Goal: Complete application form: Complete application form

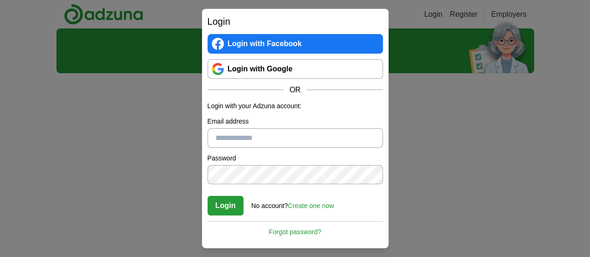
type input "**********"
click at [228, 203] on button "Login" at bounding box center [225, 206] width 36 height 20
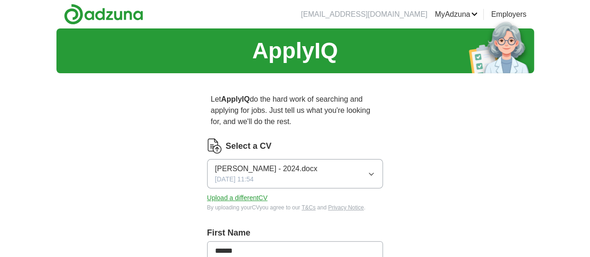
click at [234, 193] on button "Upload a different CV" at bounding box center [237, 198] width 61 height 10
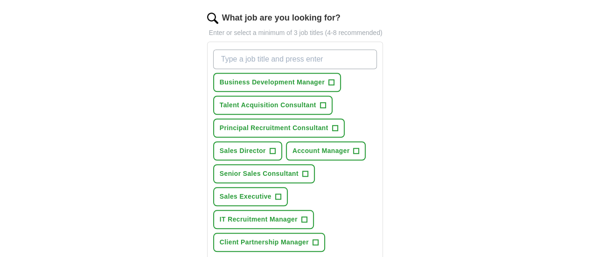
scroll to position [320, 0]
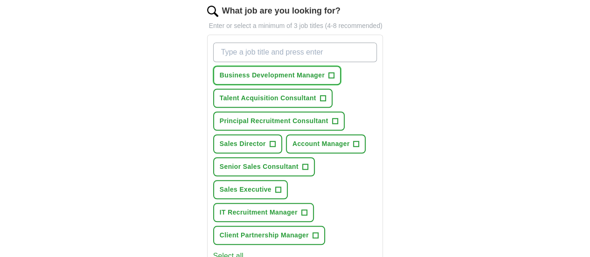
click at [329, 72] on span "+" at bounding box center [332, 75] width 6 height 7
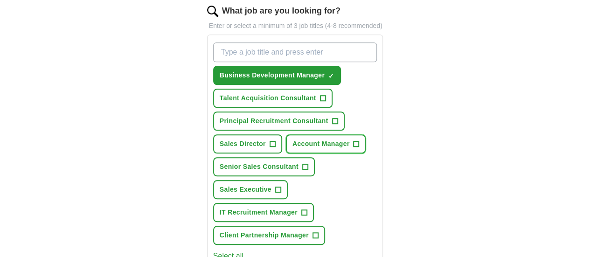
click at [353, 140] on span "+" at bounding box center [356, 143] width 6 height 7
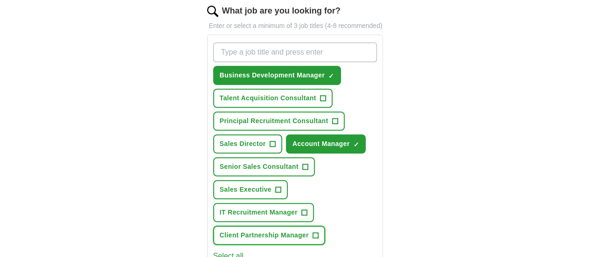
click at [280, 230] on span "Client Partnership Manager" at bounding box center [264, 235] width 89 height 10
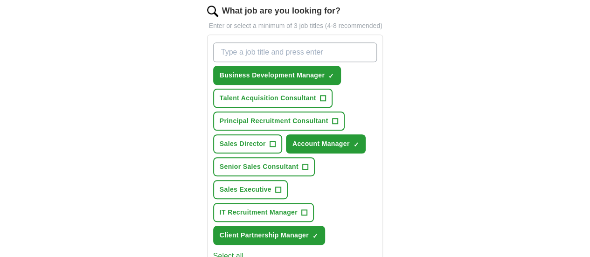
click at [309, 42] on input "What job are you looking for?" at bounding box center [295, 52] width 164 height 20
type input "Account Executive"
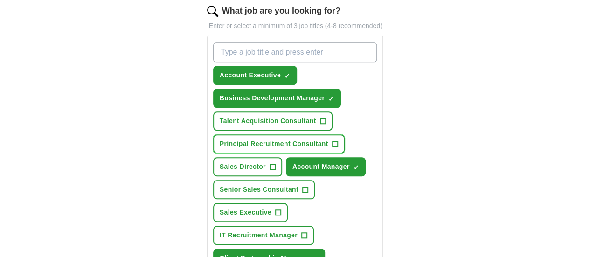
click at [332, 140] on span "+" at bounding box center [335, 143] width 6 height 7
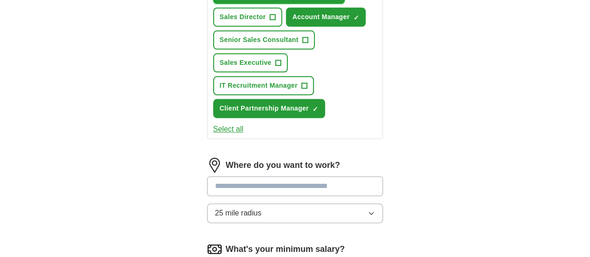
scroll to position [472, 0]
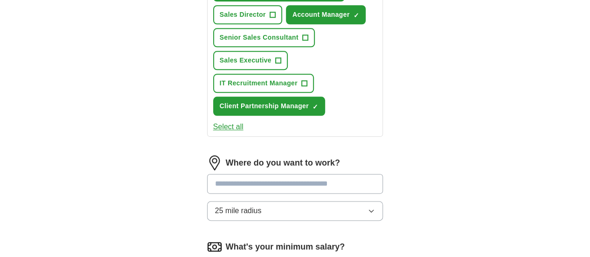
click at [297, 174] on input at bounding box center [295, 184] width 176 height 20
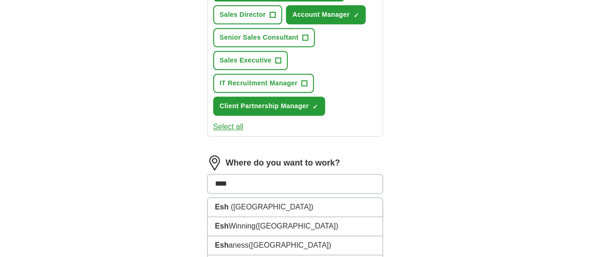
type input "*****"
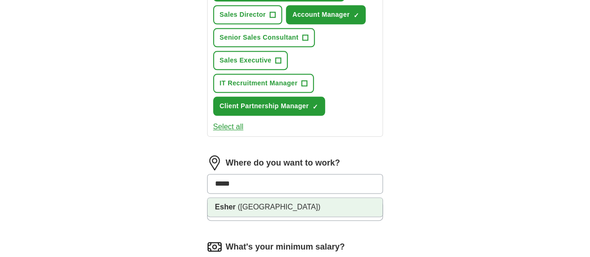
click at [252, 198] on li "Esher ([GEOGRAPHIC_DATA])" at bounding box center [294, 207] width 175 height 19
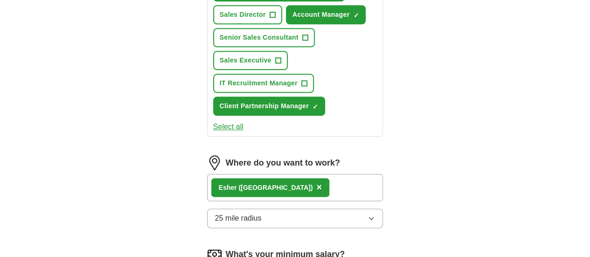
click at [251, 208] on button "25 mile radius" at bounding box center [295, 218] width 176 height 20
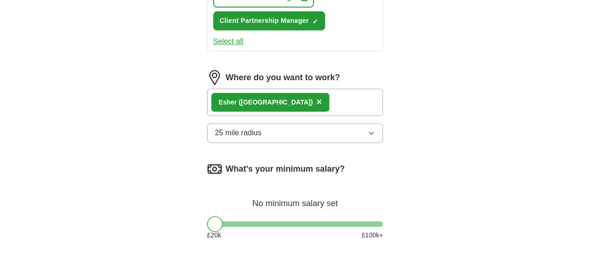
scroll to position [563, 0]
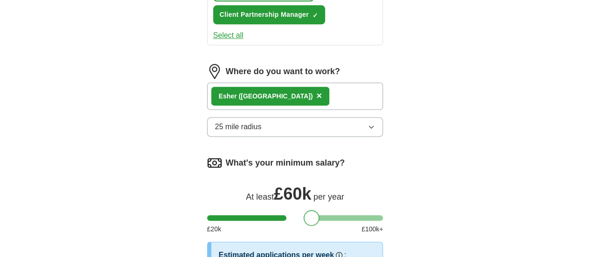
drag, startPoint x: 194, startPoint y: 156, endPoint x: 291, endPoint y: 164, distance: 97.2
click at [303, 210] on div at bounding box center [311, 218] width 16 height 16
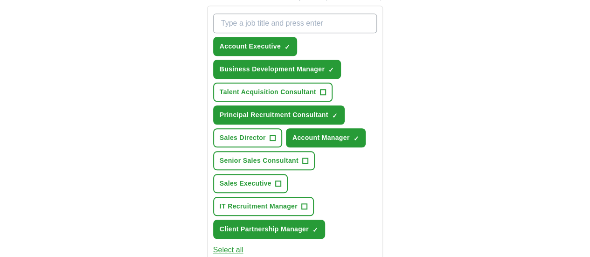
scroll to position [347, 0]
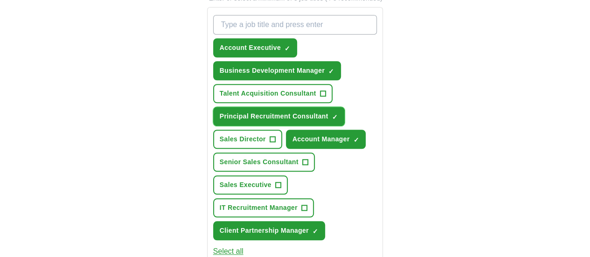
click at [0, 0] on span "×" at bounding box center [0, 0] width 0 height 0
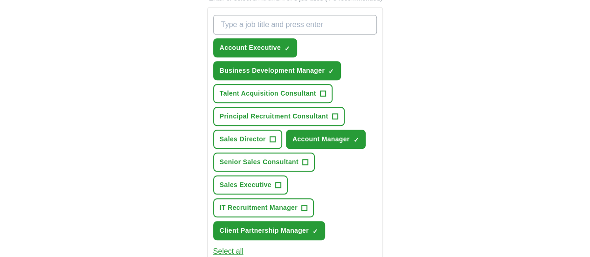
click at [289, 15] on input "What job are you looking for?" at bounding box center [295, 25] width 164 height 20
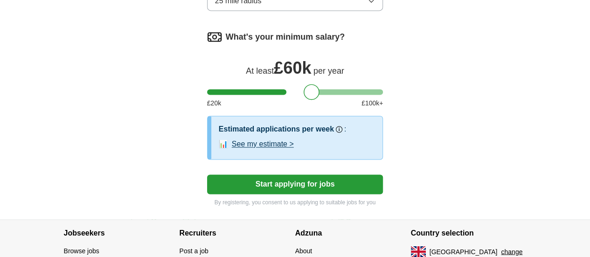
scroll to position [695, 0]
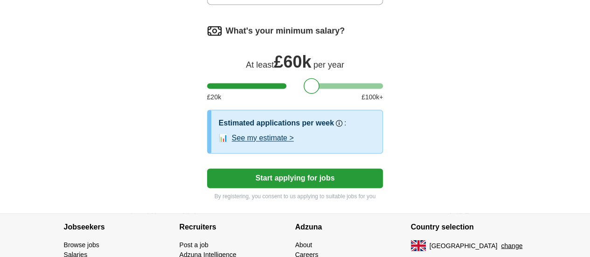
click at [322, 168] on button "Start applying for jobs" at bounding box center [295, 178] width 176 height 20
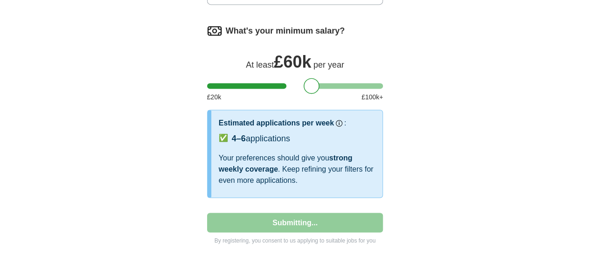
select select "**"
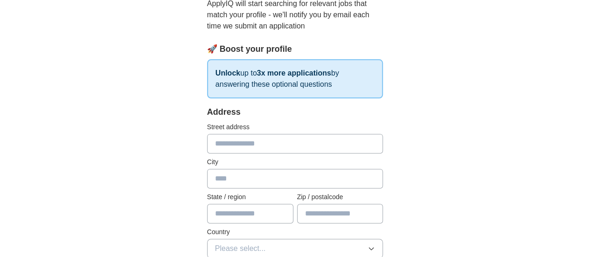
scroll to position [117, 0]
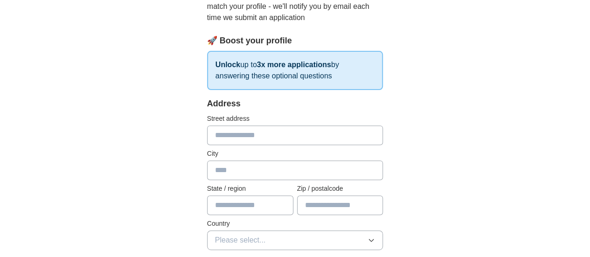
click at [260, 134] on input "text" at bounding box center [295, 135] width 176 height 20
type input "**********"
type input "******"
type input "********"
click at [232, 240] on span "Please select..." at bounding box center [240, 239] width 51 height 11
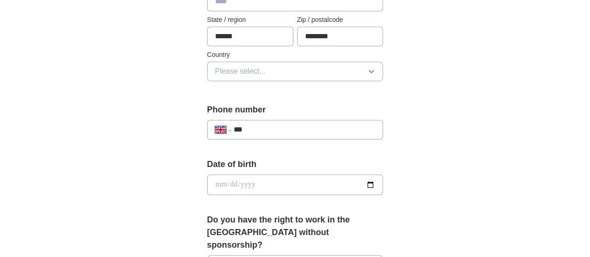
scroll to position [293, 0]
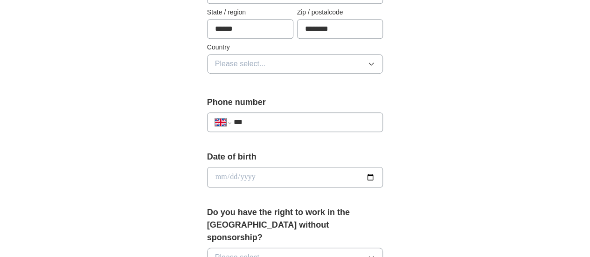
click at [363, 69] on button "Please select..." at bounding box center [295, 64] width 176 height 20
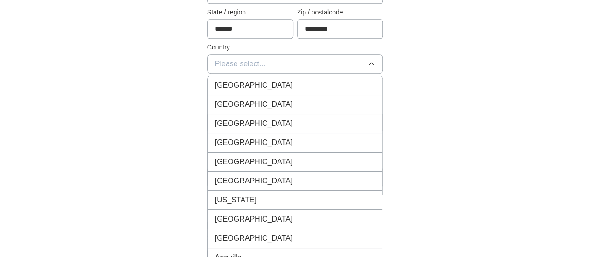
click at [265, 81] on div "[GEOGRAPHIC_DATA]" at bounding box center [295, 85] width 160 height 11
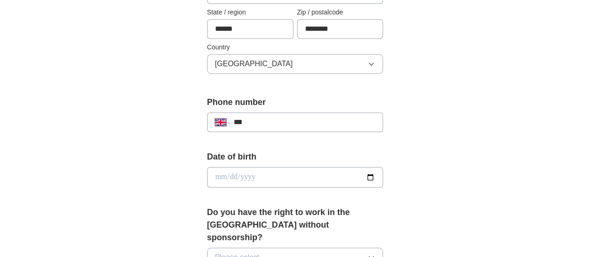
click at [253, 123] on input "***" at bounding box center [305, 122] width 142 height 11
type input "**********"
click at [217, 178] on input "date" at bounding box center [295, 177] width 176 height 21
type input "**********"
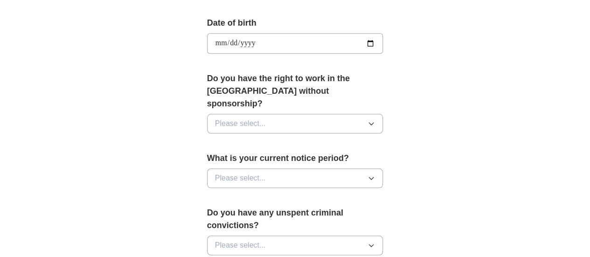
scroll to position [429, 0]
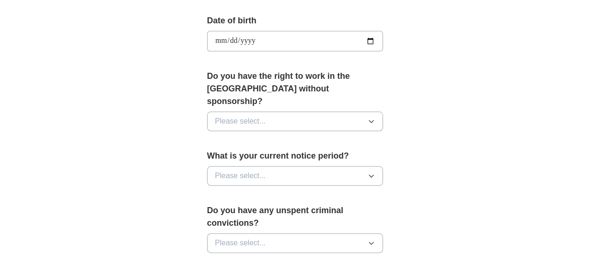
click at [241, 116] on span "Please select..." at bounding box center [240, 121] width 51 height 11
click at [220, 137] on div "Yes" at bounding box center [295, 142] width 160 height 11
click at [222, 170] on span "Please select..." at bounding box center [240, 175] width 51 height 11
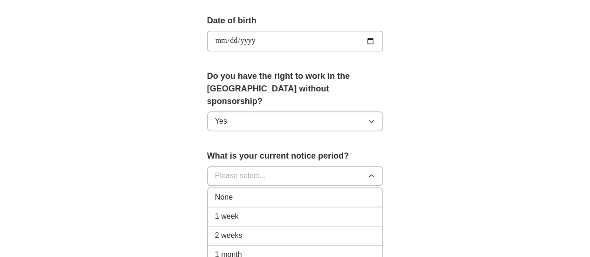
click at [223, 245] on li "1 month" at bounding box center [294, 254] width 175 height 19
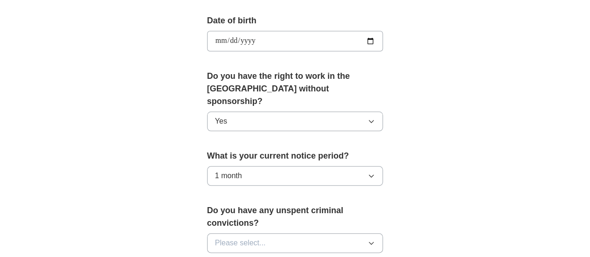
click at [263, 233] on button "Please select..." at bounding box center [295, 243] width 176 height 20
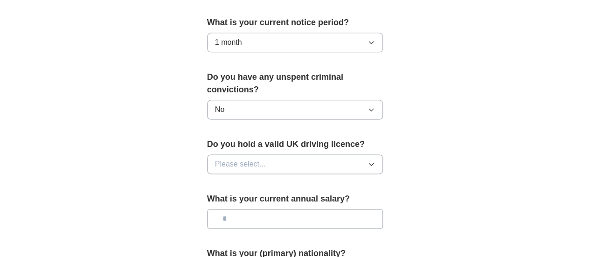
scroll to position [583, 0]
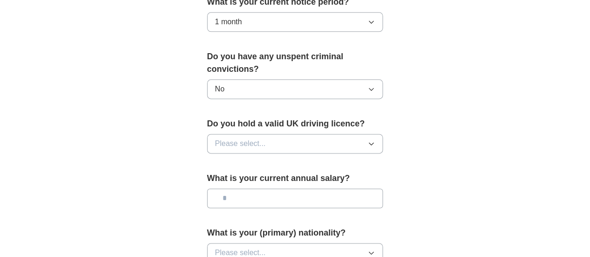
click at [290, 134] on button "Please select..." at bounding box center [295, 144] width 176 height 20
click at [228, 159] on div "Yes" at bounding box center [295, 164] width 160 height 11
click at [229, 188] on input "text" at bounding box center [295, 198] width 176 height 20
type input "*******"
click at [239, 247] on span "Please select..." at bounding box center [240, 252] width 51 height 11
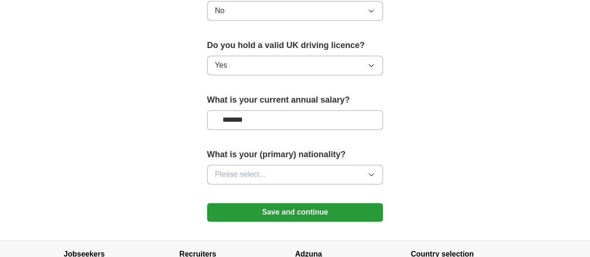
scroll to position [672, 0]
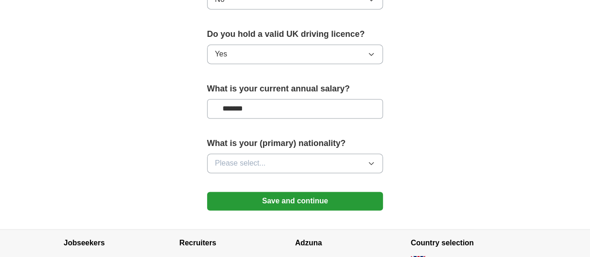
click at [370, 153] on button "Please select..." at bounding box center [295, 163] width 176 height 20
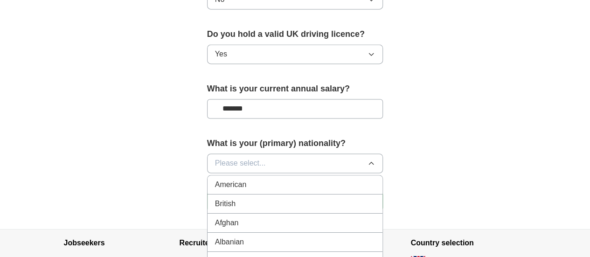
click at [251, 198] on div "British" at bounding box center [295, 203] width 160 height 11
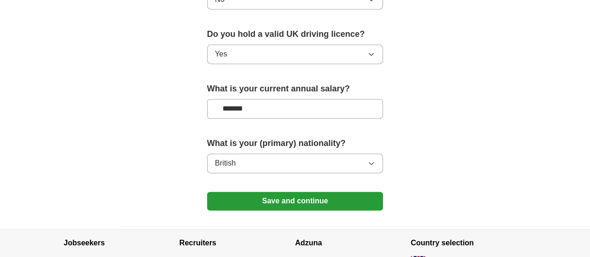
click at [290, 192] on button "Save and continue" at bounding box center [295, 201] width 176 height 19
